Goal: Task Accomplishment & Management: Manage account settings

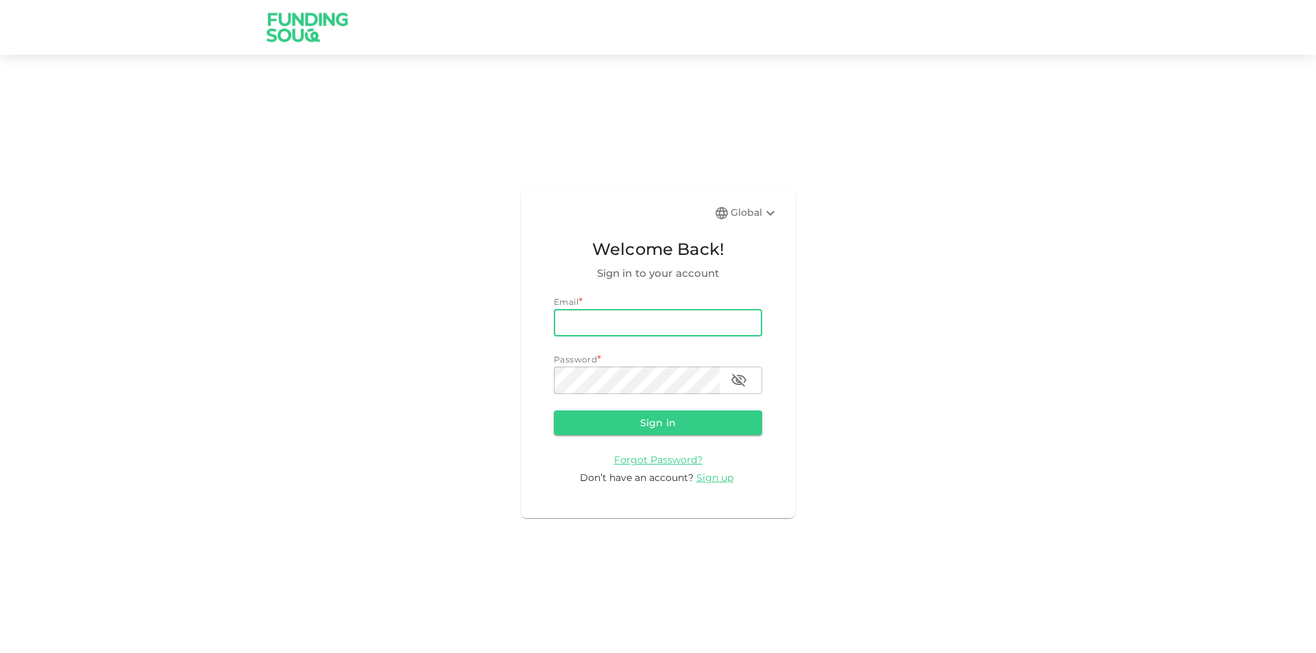
click at [699, 324] on input "email" at bounding box center [658, 322] width 208 height 27
type input "[EMAIL_ADDRESS][DOMAIN_NAME]"
click at [554, 411] on button "Sign in" at bounding box center [658, 423] width 208 height 25
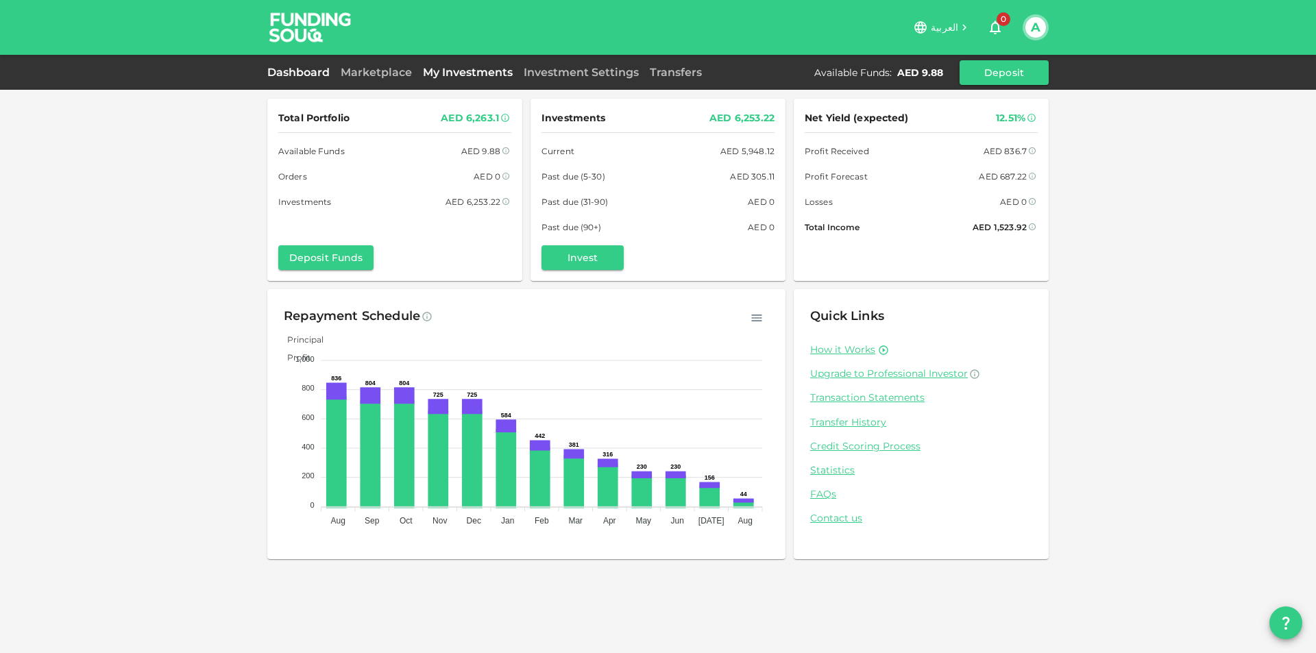
click at [441, 73] on link "My Investments" at bounding box center [467, 72] width 101 height 13
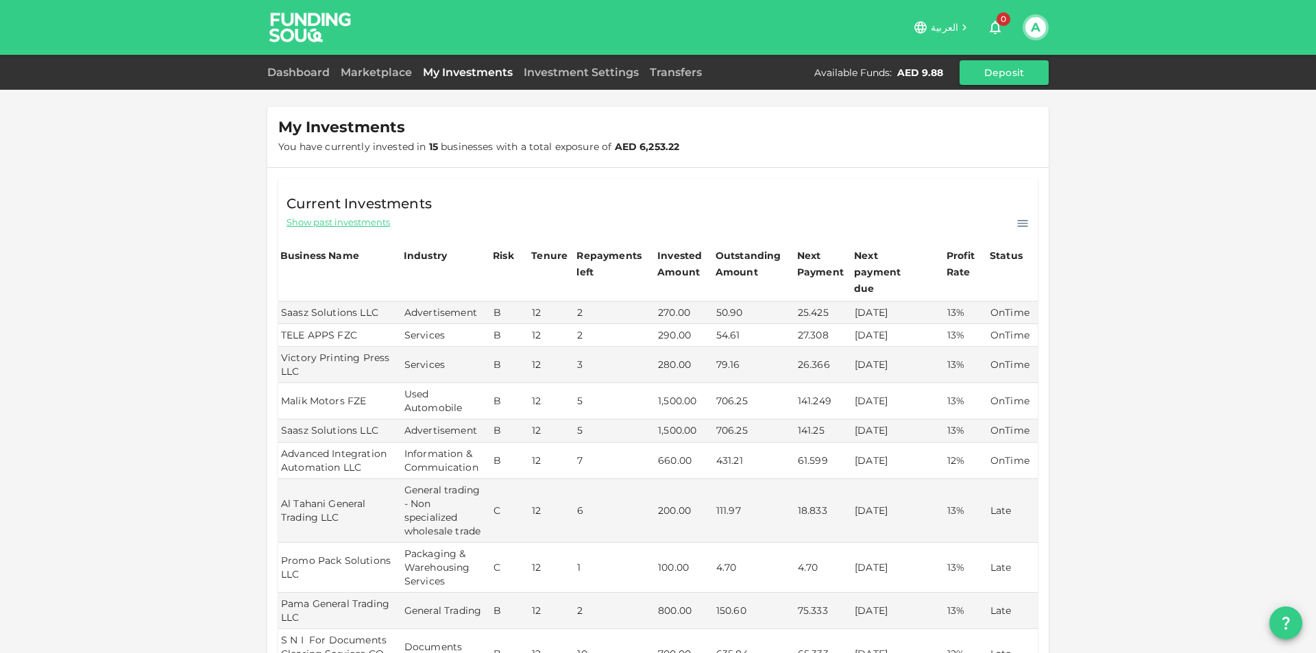
scroll to position [343, 0]
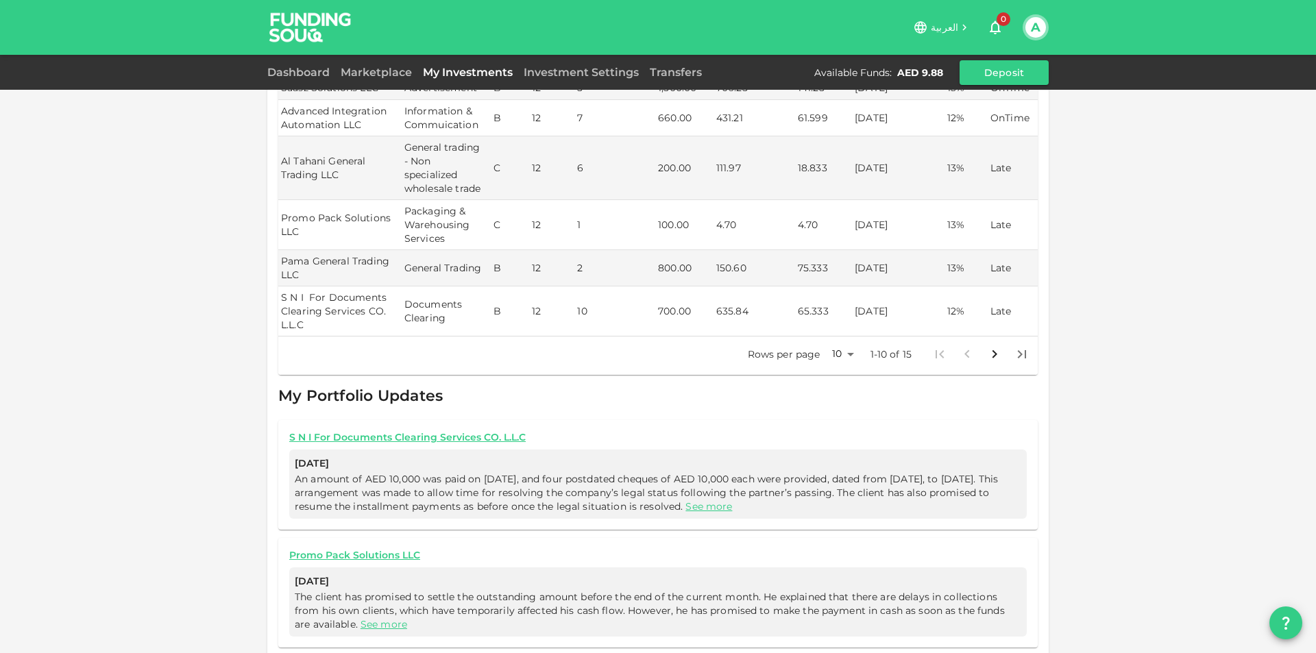
click at [844, 334] on body "العربية 0 A Dashboard Marketplace My Investments Investment Settings Transfers …" at bounding box center [658, 326] width 1316 height 653
click at [852, 385] on li "25" at bounding box center [837, 384] width 41 height 25
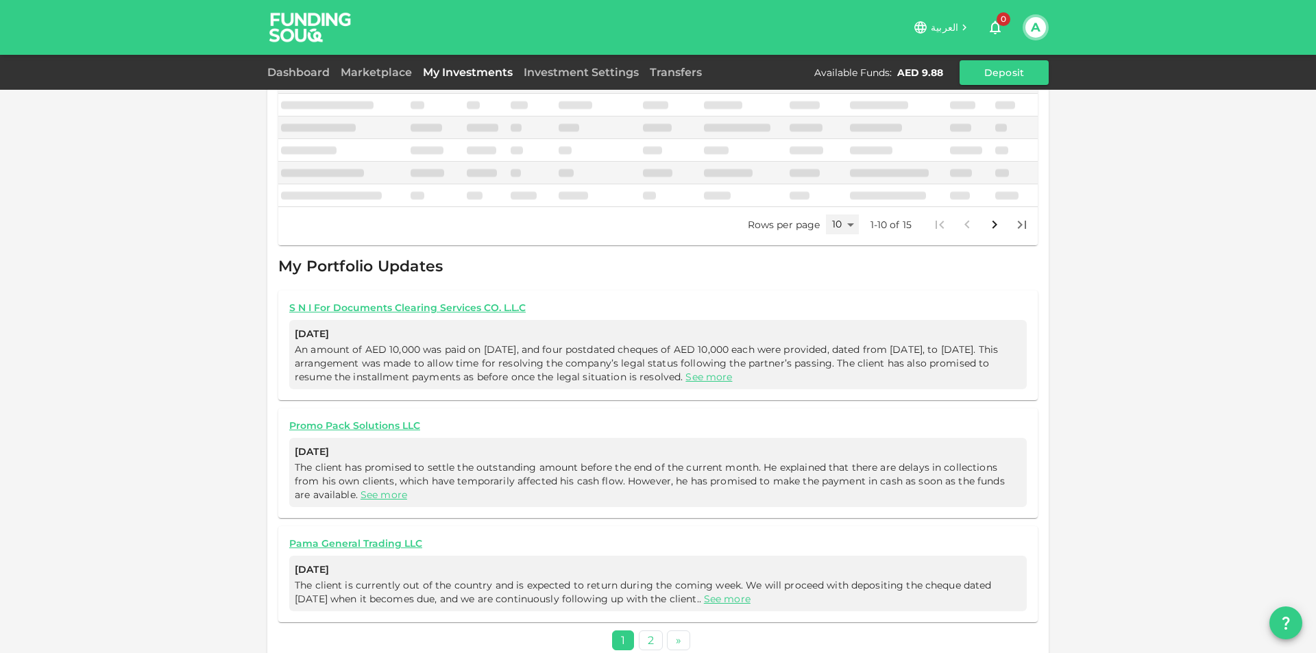
type input "25"
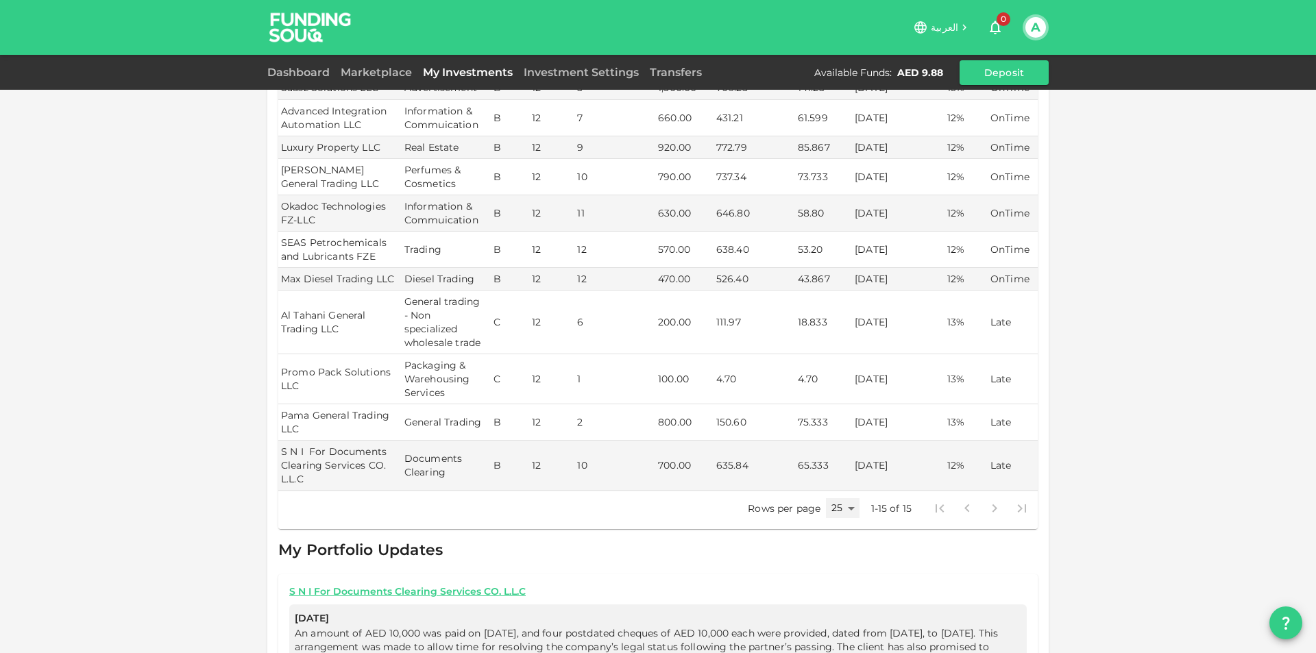
scroll to position [274, 0]
